Goal: Task Accomplishment & Management: Use online tool/utility

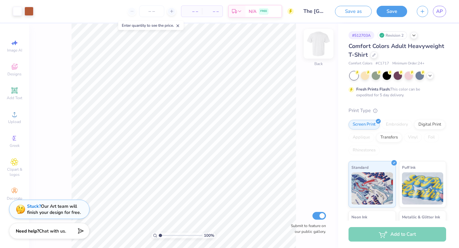
click at [316, 43] on img at bounding box center [319, 44] width 26 height 26
click at [320, 40] on img at bounding box center [319, 44] width 26 height 26
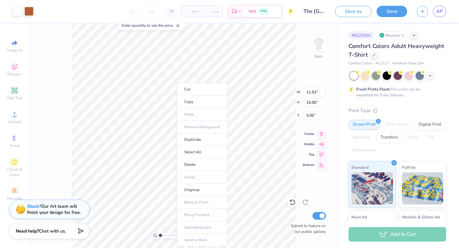
click at [298, 60] on div "100 % Back W 11.53 11.53 " H 15.00 15.00 " Y 3.00 3.00 " Center Middle Top Bott…" at bounding box center [183, 136] width 309 height 224
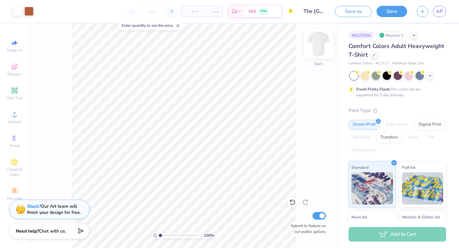
click at [317, 49] on img at bounding box center [319, 44] width 26 height 26
type input "12.45"
type input "16.20"
type input "4.44"
type input "12.82"
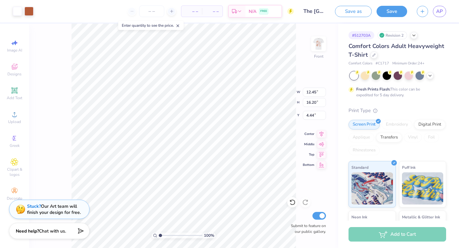
type input "16.69"
type input "4.38"
type input "4.33"
click at [319, 43] on img at bounding box center [319, 44] width 26 height 26
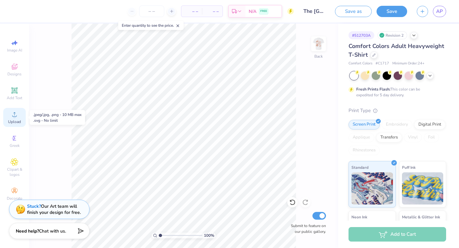
click at [18, 115] on div "Upload" at bounding box center [14, 117] width 23 height 19
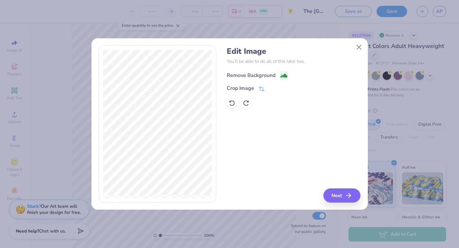
click at [249, 73] on div "Remove Background" at bounding box center [251, 75] width 49 height 8
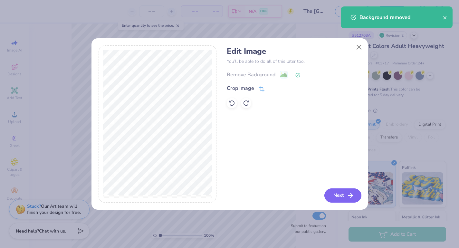
click at [336, 190] on button "Next" at bounding box center [342, 195] width 37 height 14
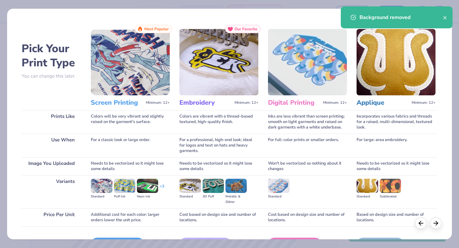
scroll to position [41, 0]
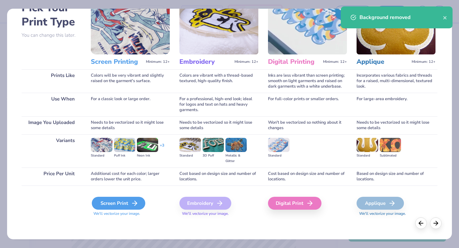
click at [121, 203] on div "Screen Print" at bounding box center [118, 203] width 53 height 13
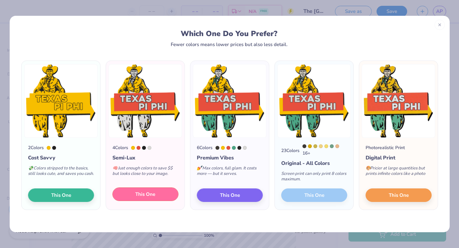
click at [161, 196] on button "This One" at bounding box center [145, 194] width 66 height 14
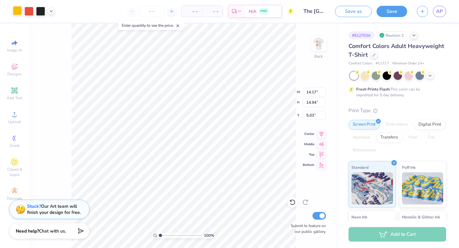
click at [17, 13] on div at bounding box center [17, 10] width 9 height 9
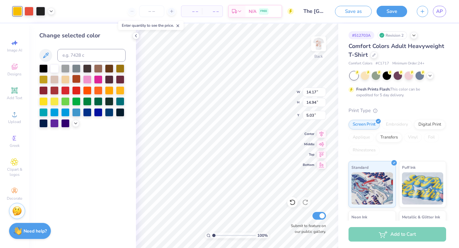
click at [77, 80] on div at bounding box center [76, 79] width 8 height 8
click at [76, 126] on div at bounding box center [82, 95] width 86 height 63
click at [75, 123] on polyline at bounding box center [75, 122] width 3 height 1
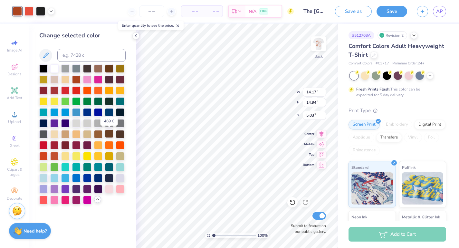
click at [110, 135] on div at bounding box center [109, 133] width 8 height 8
click at [57, 154] on div at bounding box center [54, 155] width 8 height 8
click at [109, 134] on div at bounding box center [109, 133] width 8 height 8
click at [102, 134] on div at bounding box center [98, 133] width 8 height 8
click at [30, 10] on div at bounding box center [28, 10] width 9 height 9
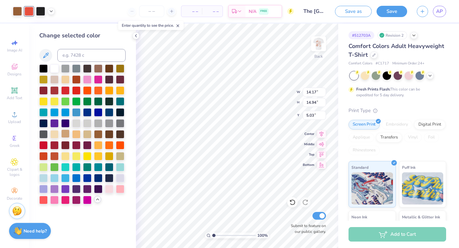
click at [65, 135] on div at bounding box center [65, 133] width 8 height 8
click at [51, 11] on icon at bounding box center [51, 10] width 5 height 5
click at [51, 29] on div at bounding box center [51, 27] width 9 height 9
click at [54, 133] on div at bounding box center [54, 133] width 8 height 8
click at [74, 133] on div at bounding box center [76, 133] width 8 height 8
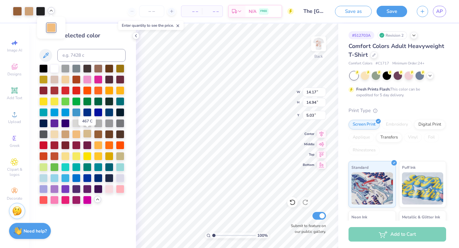
click at [87, 132] on div at bounding box center [87, 133] width 8 height 8
click at [76, 133] on div at bounding box center [76, 133] width 8 height 8
click at [55, 133] on div at bounding box center [54, 133] width 8 height 8
click at [19, 12] on div at bounding box center [17, 10] width 9 height 9
click at [76, 79] on div at bounding box center [76, 79] width 8 height 8
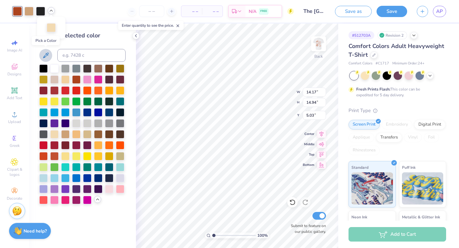
click at [46, 55] on icon at bounding box center [46, 56] width 8 height 8
click at [76, 80] on div at bounding box center [76, 79] width 8 height 8
click at [99, 135] on div at bounding box center [98, 133] width 8 height 8
click at [54, 155] on div at bounding box center [54, 155] width 8 height 8
click at [29, 11] on div at bounding box center [28, 10] width 9 height 9
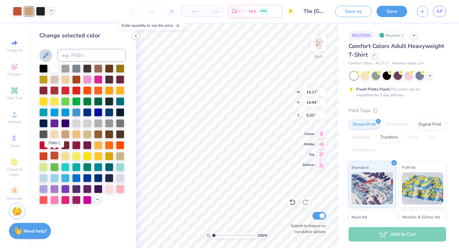
click at [54, 157] on div at bounding box center [54, 155] width 8 height 8
click at [107, 136] on div at bounding box center [109, 133] width 8 height 8
click at [99, 135] on div at bounding box center [98, 133] width 8 height 8
click at [41, 11] on div at bounding box center [40, 10] width 9 height 9
click at [17, 12] on div at bounding box center [17, 10] width 9 height 9
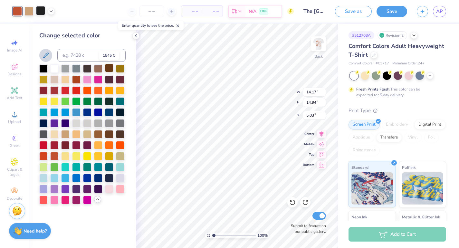
click at [110, 69] on div at bounding box center [109, 68] width 8 height 8
click at [30, 11] on div at bounding box center [28, 10] width 9 height 9
click at [53, 155] on div at bounding box center [54, 155] width 8 height 8
click at [77, 78] on div at bounding box center [76, 79] width 8 height 8
click at [51, 12] on icon at bounding box center [51, 10] width 5 height 5
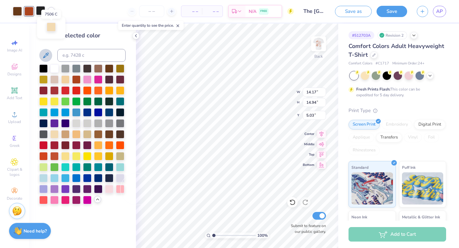
click at [52, 27] on div at bounding box center [51, 27] width 9 height 9
click at [65, 135] on div at bounding box center [65, 133] width 8 height 8
click at [56, 133] on div at bounding box center [54, 133] width 8 height 8
click at [85, 134] on div at bounding box center [87, 133] width 8 height 8
click at [30, 12] on div at bounding box center [28, 10] width 9 height 9
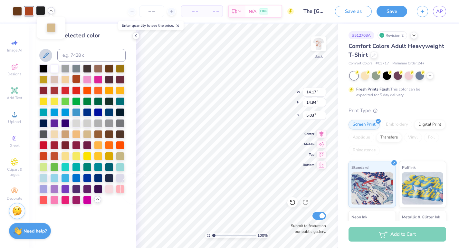
click at [77, 80] on div at bounding box center [76, 79] width 8 height 8
click at [55, 156] on div at bounding box center [54, 155] width 8 height 8
type input "5.41"
type input "5.70"
type input "3.80"
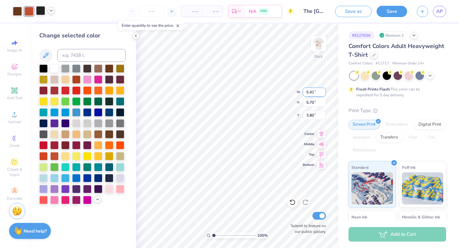
type input "3.35"
type input "3.53"
type input "4.25"
type input "4.22"
type input "4.45"
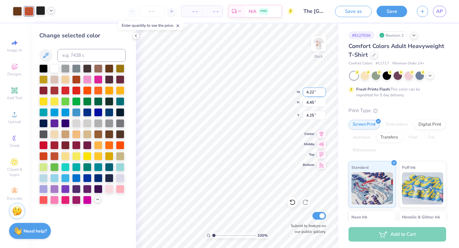
type input "2.91"
type input "3.07"
type input "5.63"
type input "3.36"
type input "3.54"
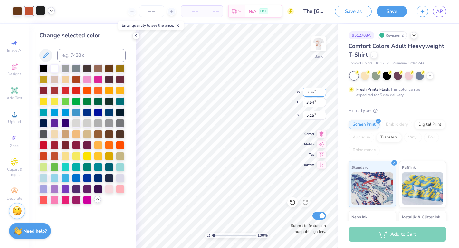
type input "3.00"
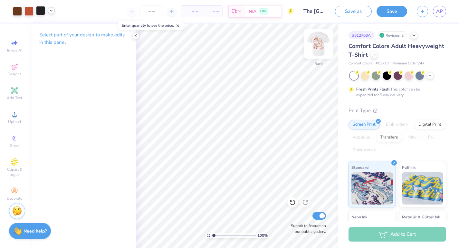
click at [320, 41] on img at bounding box center [319, 44] width 26 height 26
click at [31, 10] on div at bounding box center [28, 10] width 9 height 9
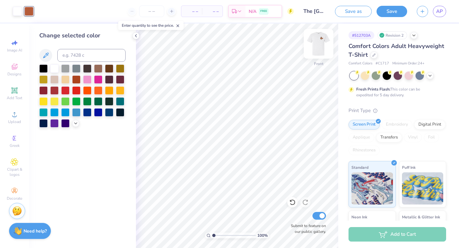
click at [319, 45] on img at bounding box center [319, 44] width 26 height 26
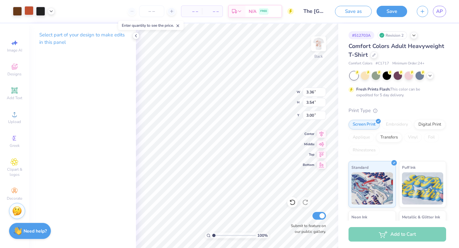
click at [28, 10] on div at bounding box center [28, 10] width 9 height 9
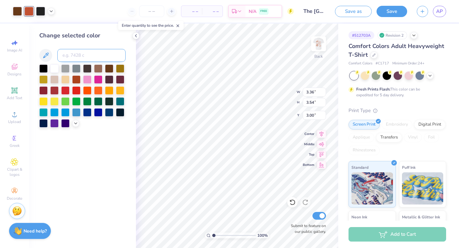
click at [73, 56] on input at bounding box center [91, 55] width 68 height 13
type input "7585"
click at [76, 125] on icon at bounding box center [75, 122] width 5 height 5
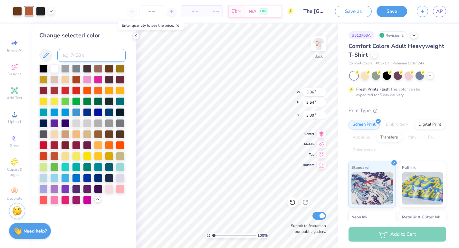
click at [72, 54] on input at bounding box center [91, 55] width 68 height 13
type input "7585"
type input "7.46"
type input "7.87"
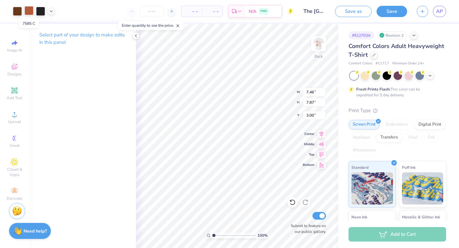
click at [28, 13] on div at bounding box center [28, 10] width 9 height 9
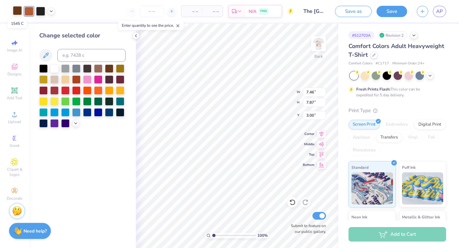
click at [15, 11] on div at bounding box center [17, 10] width 9 height 9
click at [89, 51] on input at bounding box center [91, 55] width 68 height 13
type input "7585"
click at [78, 124] on icon at bounding box center [75, 122] width 5 height 5
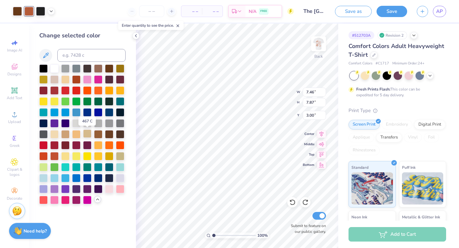
click at [86, 136] on div at bounding box center [87, 133] width 8 height 8
click at [56, 155] on div at bounding box center [54, 155] width 8 height 8
click at [100, 69] on div at bounding box center [98, 68] width 8 height 8
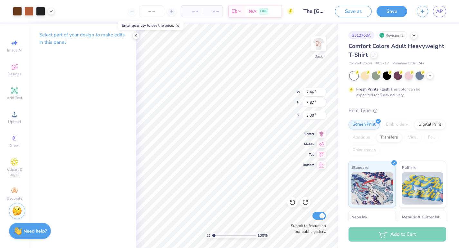
click at [55, 12] on div "Art colors – – Per Item – – Total Est. Delivery N/A FREE Design Title The Unive…" at bounding box center [229, 11] width 459 height 23
click at [49, 11] on icon at bounding box center [51, 10] width 5 height 5
click at [53, 28] on div at bounding box center [51, 27] width 9 height 9
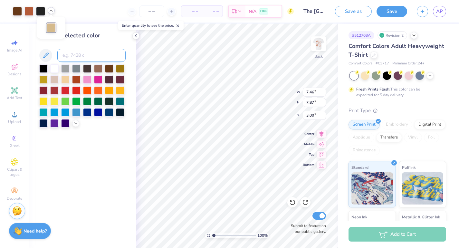
click at [72, 55] on input at bounding box center [91, 55] width 68 height 13
type input "7585"
click at [64, 79] on div at bounding box center [65, 79] width 8 height 8
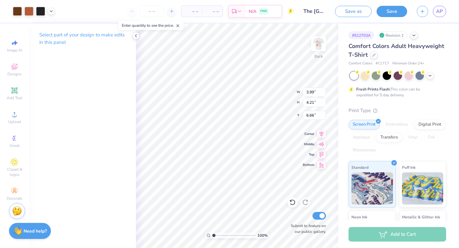
type input "3.99"
type input "4.21"
type input "3.00"
type input "3.70"
type input "3.90"
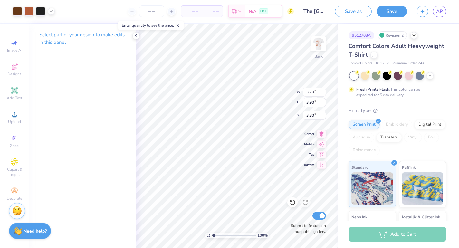
type input "3.00"
click at [384, 14] on button "Save" at bounding box center [391, 10] width 31 height 11
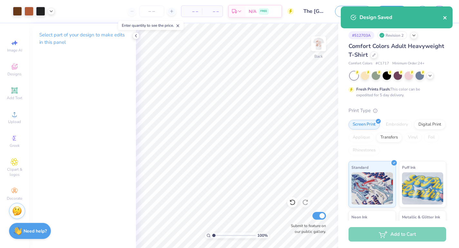
click at [446, 17] on icon "close" at bounding box center [445, 17] width 5 height 5
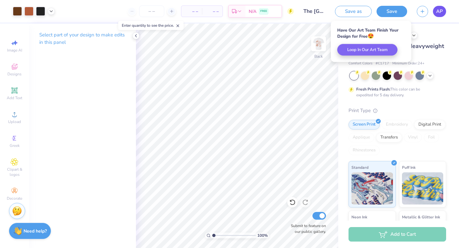
click at [442, 13] on span "AP" at bounding box center [439, 11] width 7 height 7
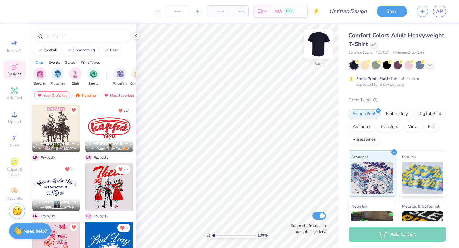
click at [317, 48] on img at bounding box center [319, 44] width 26 height 26
click at [15, 117] on circle at bounding box center [15, 117] width 4 height 4
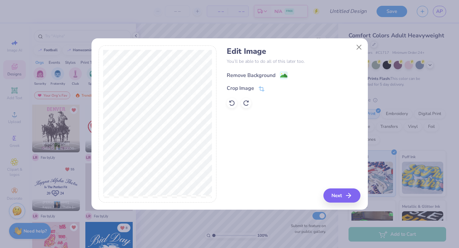
click at [255, 73] on div "Remove Background" at bounding box center [251, 75] width 49 height 8
click at [338, 196] on button "Next" at bounding box center [342, 195] width 37 height 14
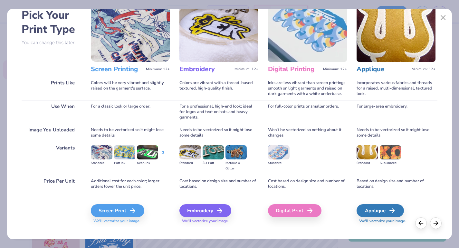
scroll to position [41, 0]
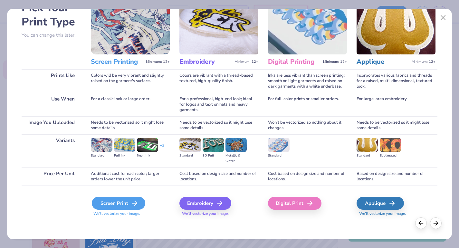
click at [129, 201] on div "Screen Print" at bounding box center [118, 203] width 53 height 13
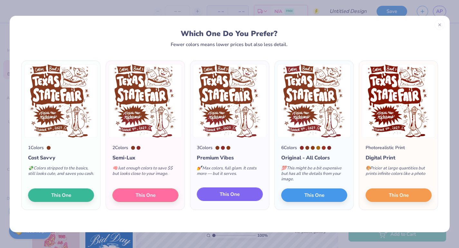
click at [241, 195] on button "This One" at bounding box center [230, 194] width 66 height 14
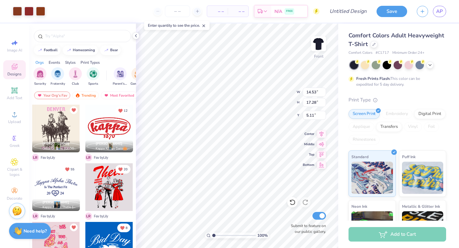
type input "9.33"
type input "11.10"
type input "6.45"
click at [431, 67] on div at bounding box center [429, 64] width 7 height 7
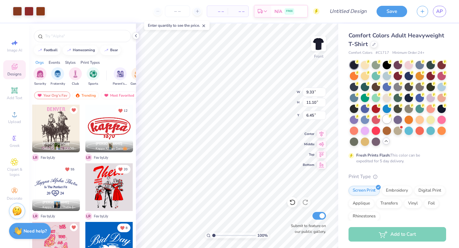
click at [387, 121] on div at bounding box center [387, 119] width 8 height 8
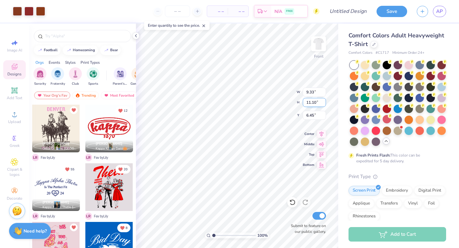
type input "11.89"
type input "14.15"
type input "3.40"
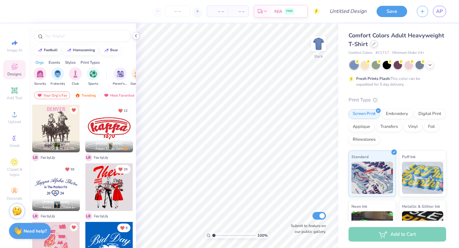
click at [372, 45] on div at bounding box center [373, 43] width 7 height 7
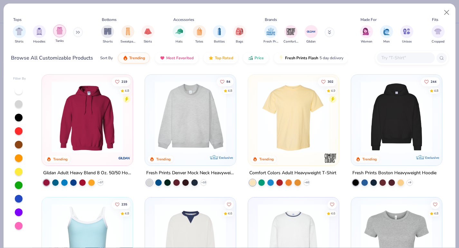
click at [59, 35] on div "filter for Tanks" at bounding box center [59, 30] width 13 height 13
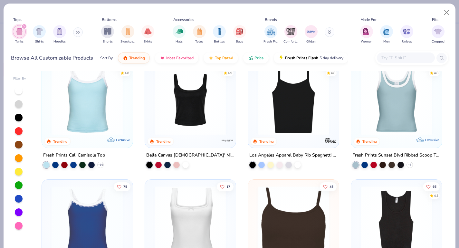
scroll to position [29, 0]
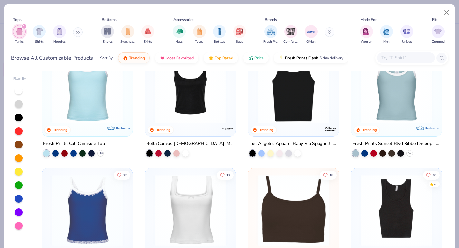
click at [410, 153] on polyline at bounding box center [409, 153] width 3 height 1
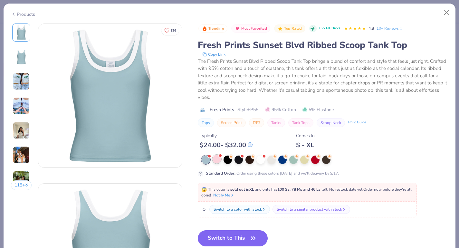
click at [217, 160] on div at bounding box center [217, 159] width 8 height 8
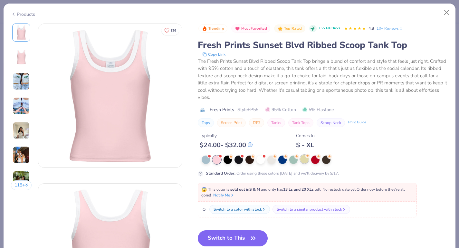
click at [306, 160] on div at bounding box center [304, 159] width 8 height 8
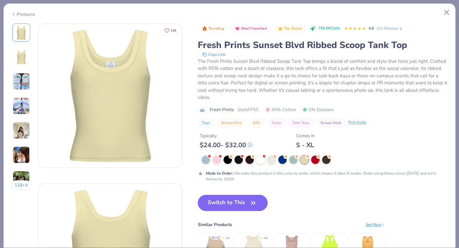
click at [233, 201] on button "Switch to This" at bounding box center [233, 203] width 70 height 16
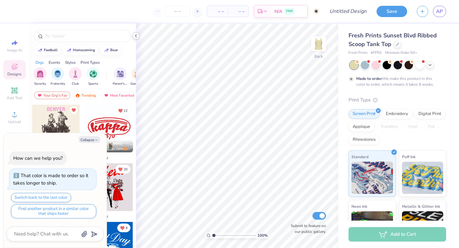
click at [136, 35] on polyline at bounding box center [135, 35] width 1 height 3
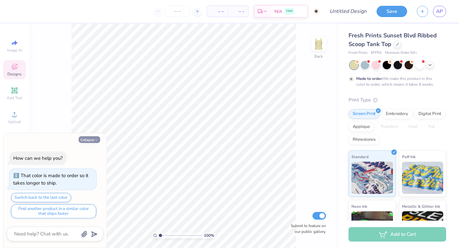
click at [89, 140] on button "Collapse" at bounding box center [90, 139] width 22 height 7
type textarea "x"
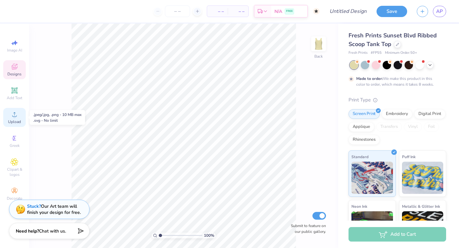
click at [14, 116] on circle at bounding box center [15, 117] width 4 height 4
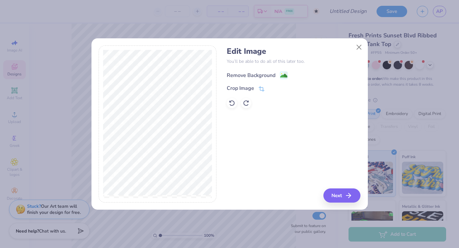
click at [256, 72] on div "Remove Background" at bounding box center [251, 75] width 49 height 8
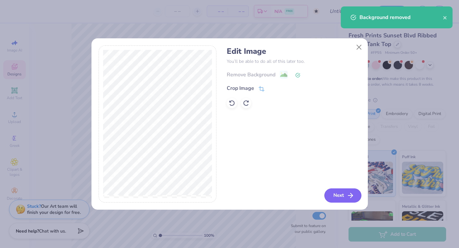
click at [341, 199] on button "Next" at bounding box center [342, 195] width 37 height 14
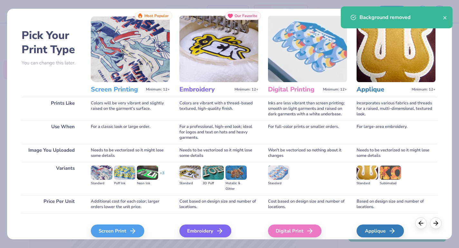
scroll to position [18, 0]
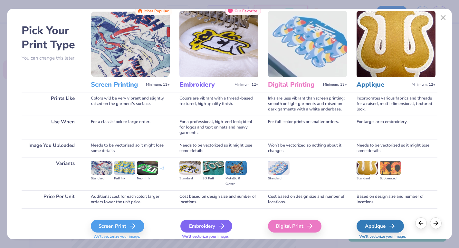
click at [194, 227] on div "Embroidery" at bounding box center [206, 226] width 52 height 13
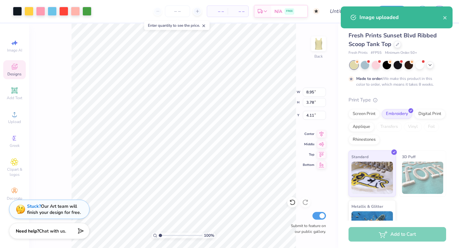
type input "8.34"
type input "3.52"
type input "0.75"
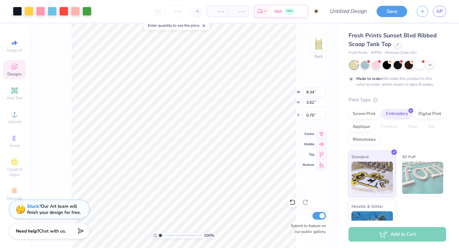
type input "6.46"
type input "2.73"
type input "0.72"
click at [430, 65] on icon at bounding box center [429, 64] width 5 height 5
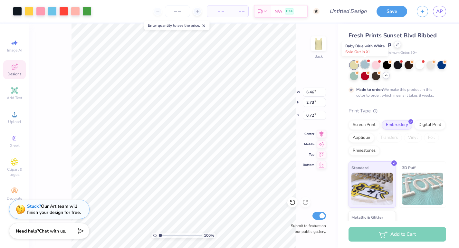
click at [365, 66] on div at bounding box center [365, 64] width 8 height 8
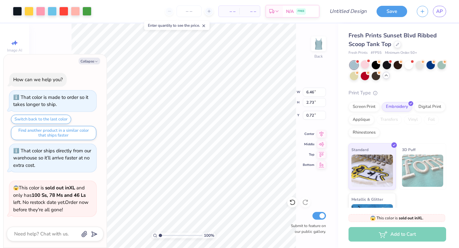
scroll to position [136, 0]
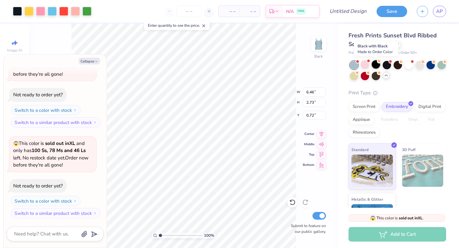
click at [376, 64] on div at bounding box center [376, 64] width 8 height 8
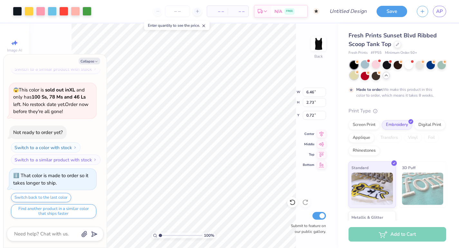
click at [355, 76] on div at bounding box center [354, 75] width 8 height 8
click at [376, 64] on div at bounding box center [376, 64] width 8 height 8
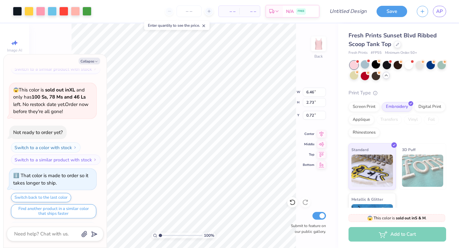
scroll to position [312, 0]
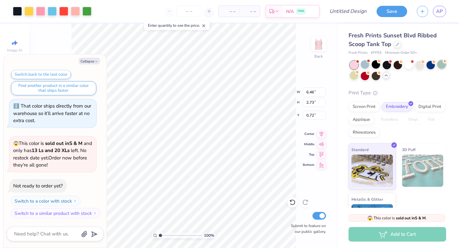
click at [443, 65] on div at bounding box center [441, 64] width 8 height 8
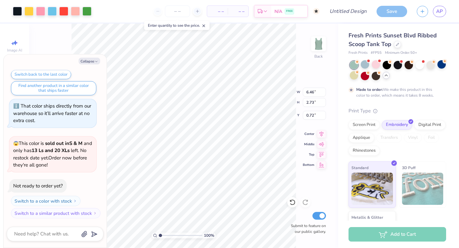
scroll to position [365, 0]
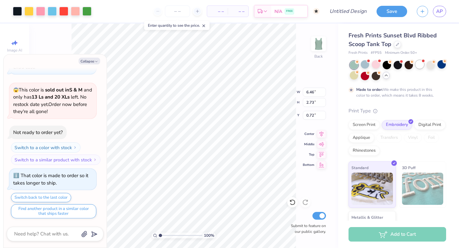
click at [420, 65] on div at bounding box center [419, 64] width 8 height 8
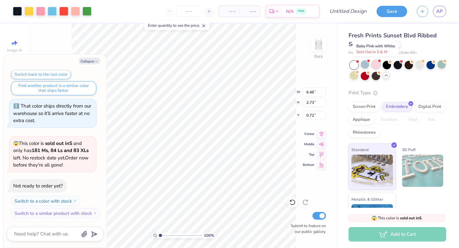
click at [377, 64] on div at bounding box center [376, 64] width 8 height 8
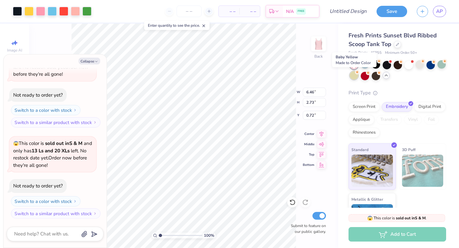
click at [354, 76] on div at bounding box center [354, 75] width 8 height 8
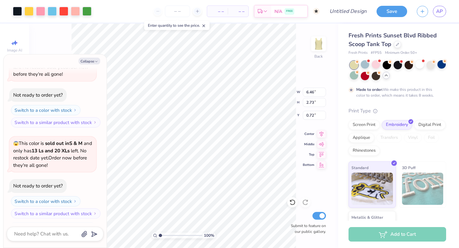
scroll to position [633, 0]
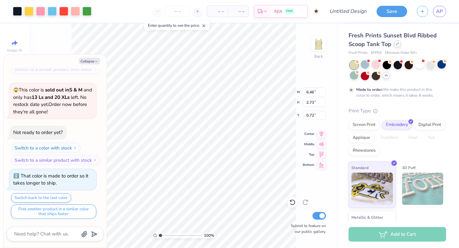
click at [397, 44] on icon at bounding box center [397, 43] width 3 height 3
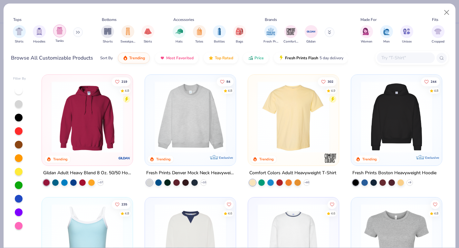
click at [62, 33] on img "filter for Tanks" at bounding box center [59, 30] width 7 height 7
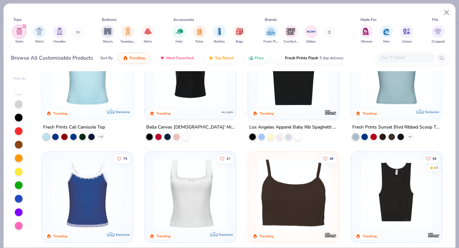
scroll to position [12, 0]
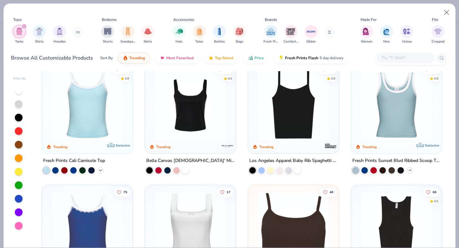
click at [100, 169] on icon at bounding box center [100, 170] width 5 height 5
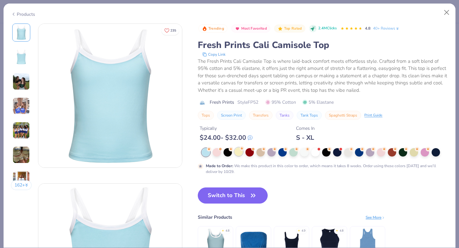
click at [239, 153] on div at bounding box center [238, 151] width 8 height 8
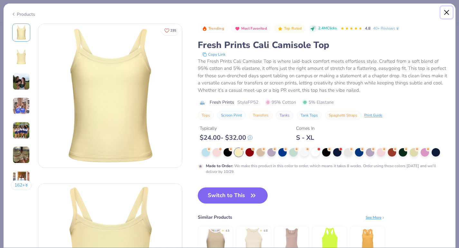
click at [445, 14] on button "Close" at bounding box center [446, 12] width 12 height 12
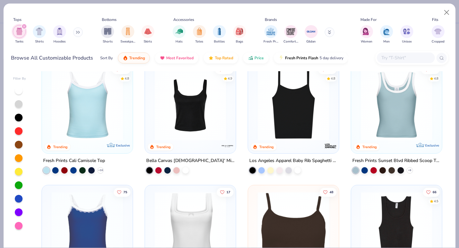
click at [78, 102] on img at bounding box center [87, 104] width 78 height 71
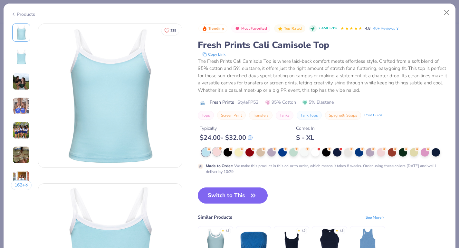
click at [219, 153] on div at bounding box center [217, 151] width 8 height 8
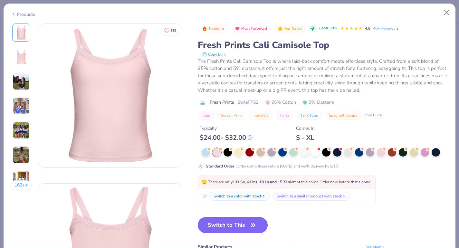
click at [232, 221] on button "Switch to This" at bounding box center [233, 225] width 70 height 16
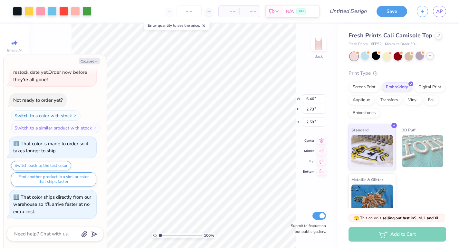
type textarea "x"
type input "7.52"
type input "3.17"
type input "2.15"
type textarea "x"
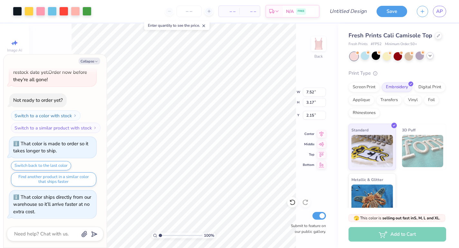
type input "1.76"
click at [27, 10] on div at bounding box center [28, 10] width 9 height 9
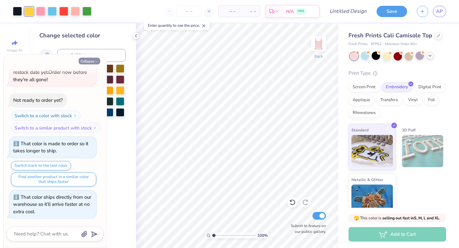
click at [95, 61] on icon "button" at bounding box center [96, 62] width 4 height 4
type textarea "x"
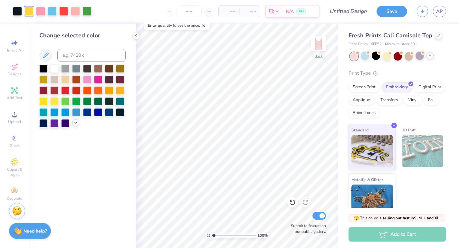
click at [74, 123] on icon at bounding box center [75, 122] width 5 height 5
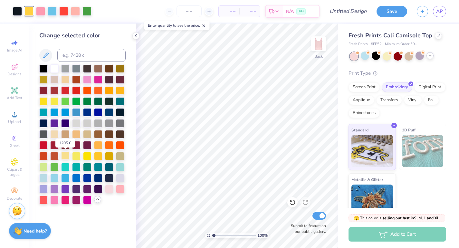
click at [65, 155] on div at bounding box center [65, 155] width 8 height 8
click at [15, 213] on img at bounding box center [17, 210] width 10 height 10
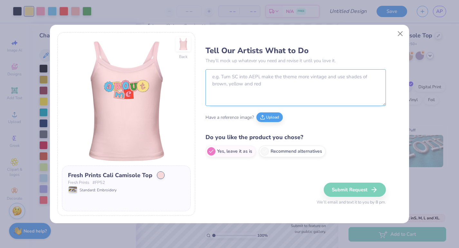
click at [226, 93] on textarea at bounding box center [295, 87] width 180 height 37
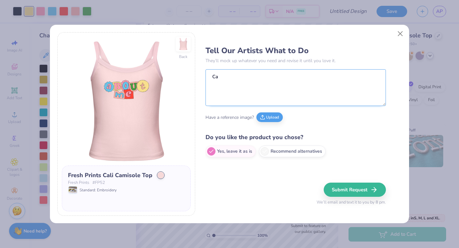
type textarea "C"
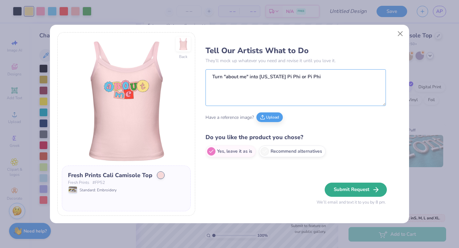
type textarea "Turn "about me" into [US_STATE] Pi Phi or Pi Phi"
click at [345, 189] on button "Submit Request" at bounding box center [356, 190] width 62 height 14
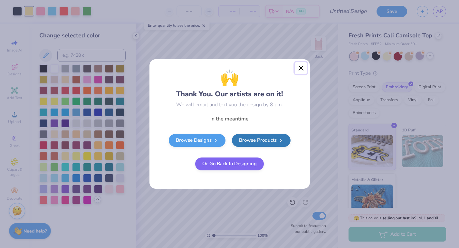
click at [301, 68] on button "Close" at bounding box center [301, 68] width 12 height 12
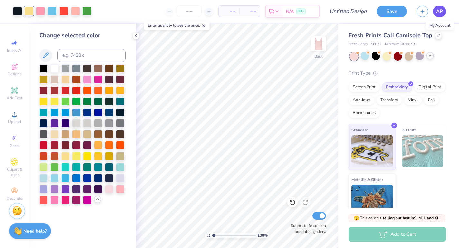
click at [440, 13] on span "AP" at bounding box center [439, 11] width 7 height 7
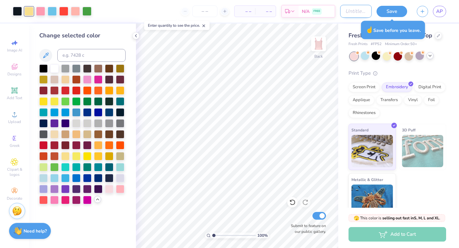
click at [344, 13] on input "Design Title" at bounding box center [356, 11] width 32 height 13
type input "pbp tank"
click at [397, 12] on button "Save" at bounding box center [391, 10] width 31 height 11
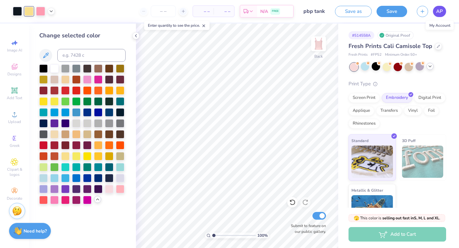
click at [441, 12] on span "AP" at bounding box center [439, 11] width 7 height 7
